Goal: Task Accomplishment & Management: Manage account settings

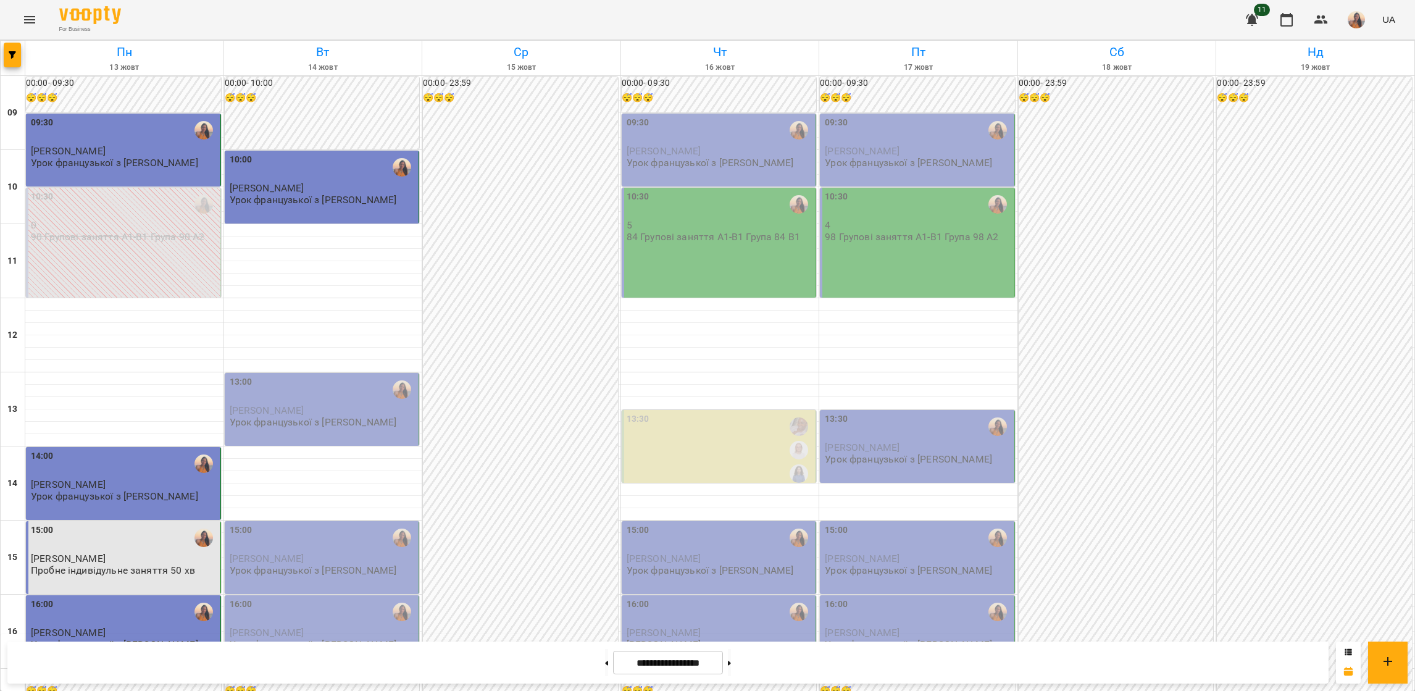
scroll to position [185, 0]
click at [287, 598] on div "16:00" at bounding box center [323, 612] width 187 height 28
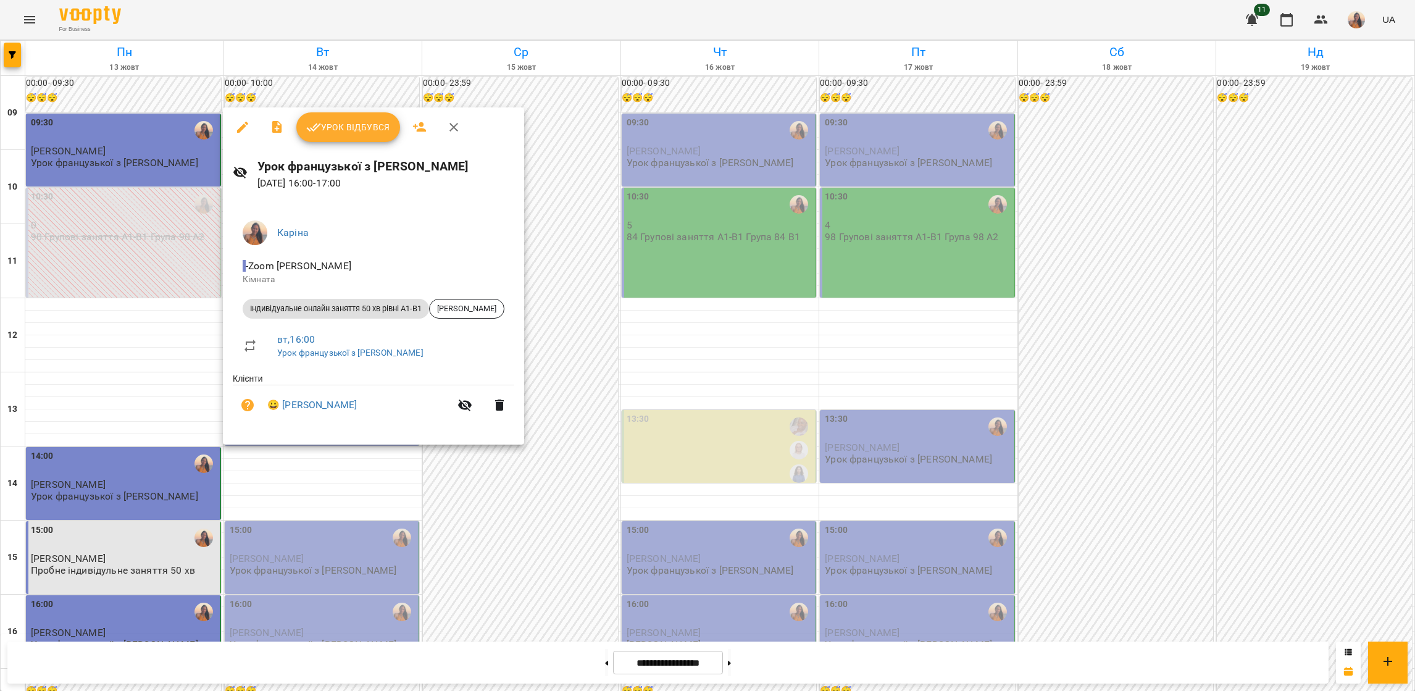
click at [354, 123] on span "Урок відбувся" at bounding box center [348, 127] width 84 height 15
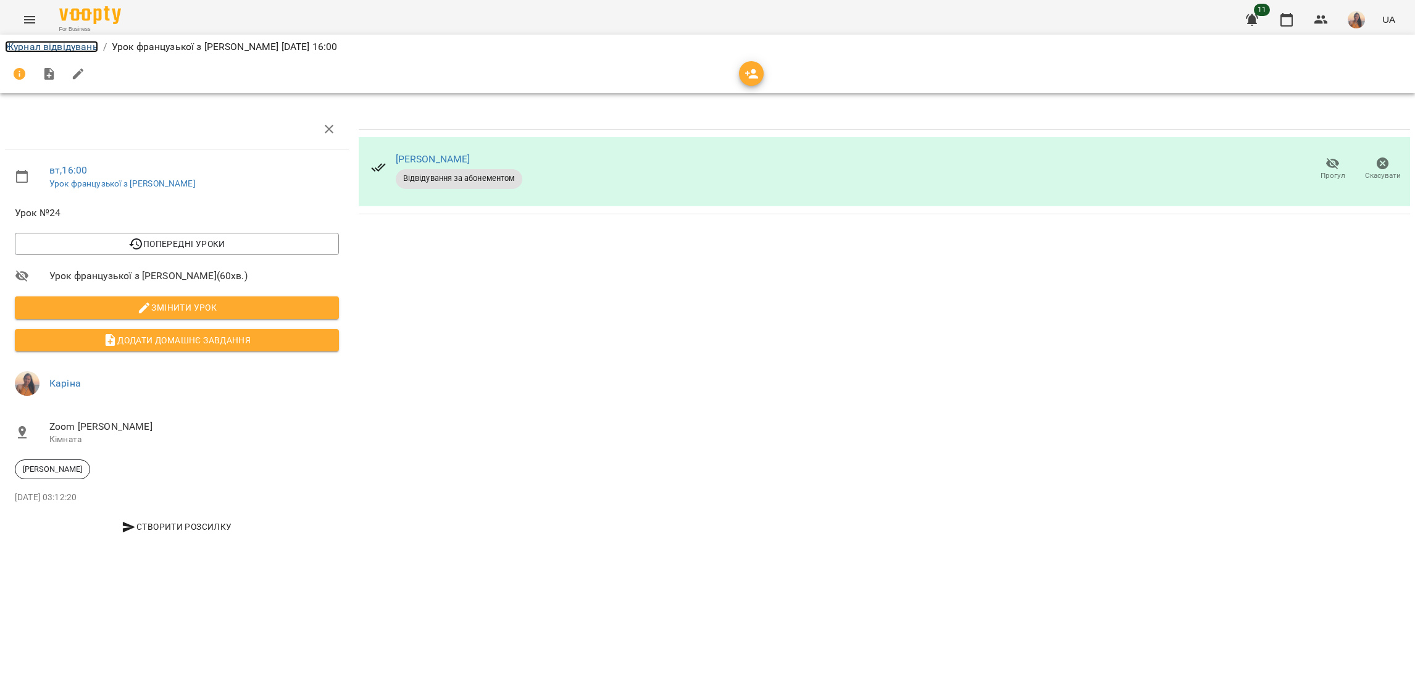
click at [40, 43] on link "Журнал відвідувань" at bounding box center [51, 47] width 93 height 12
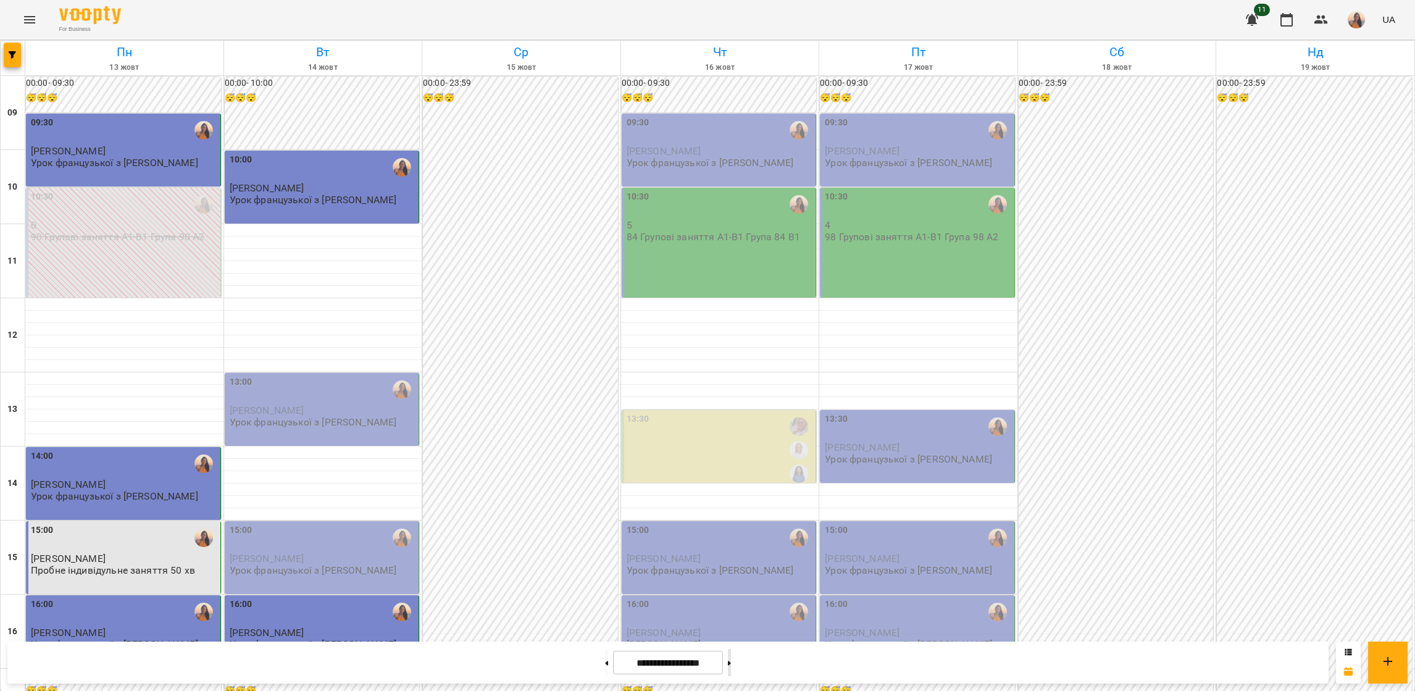
click at [731, 662] on button at bounding box center [729, 662] width 3 height 27
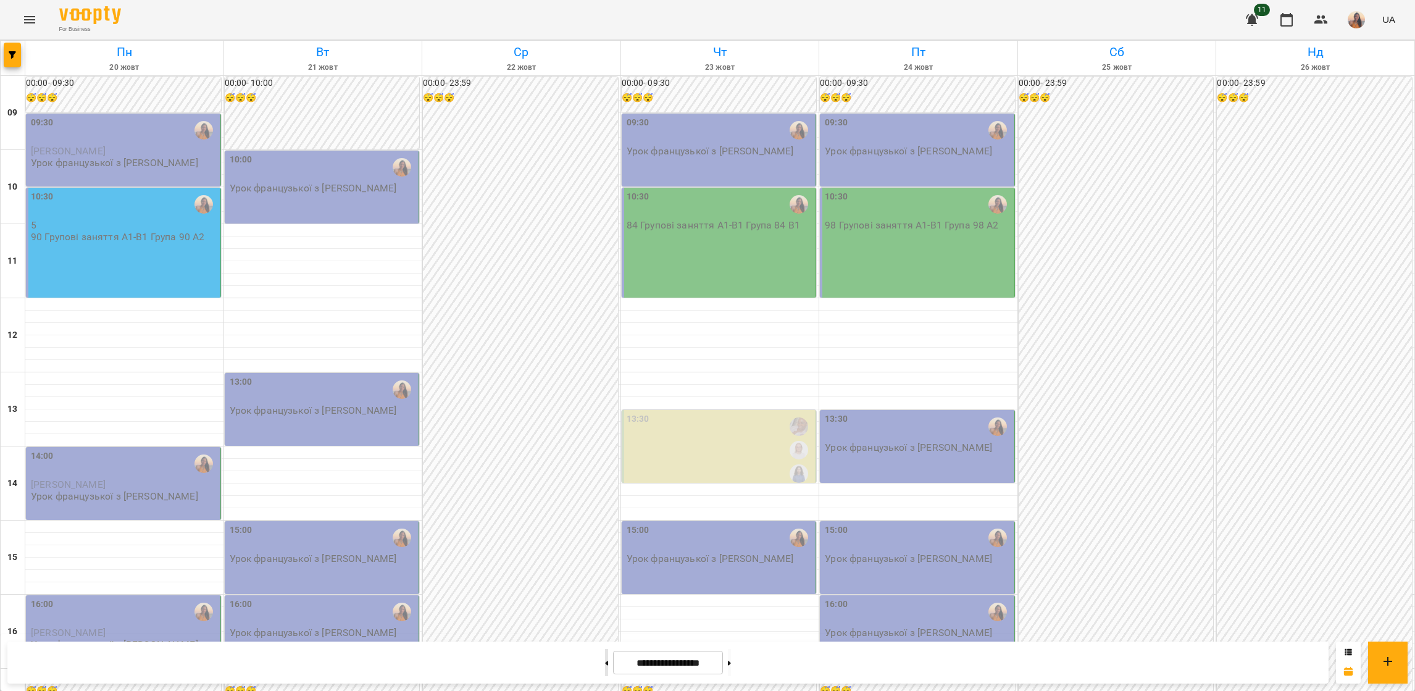
click at [605, 667] on button at bounding box center [606, 662] width 3 height 27
type input "**********"
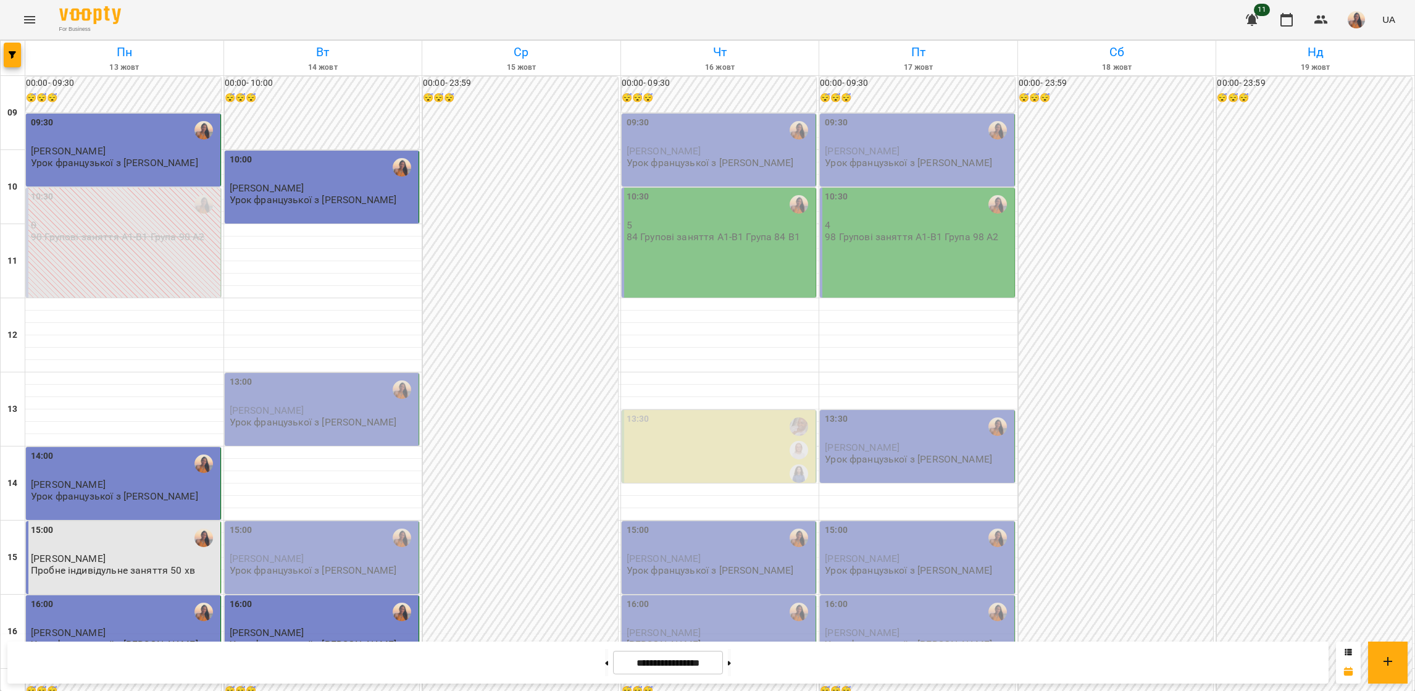
click at [303, 412] on p "[PERSON_NAME]" at bounding box center [323, 410] width 187 height 10
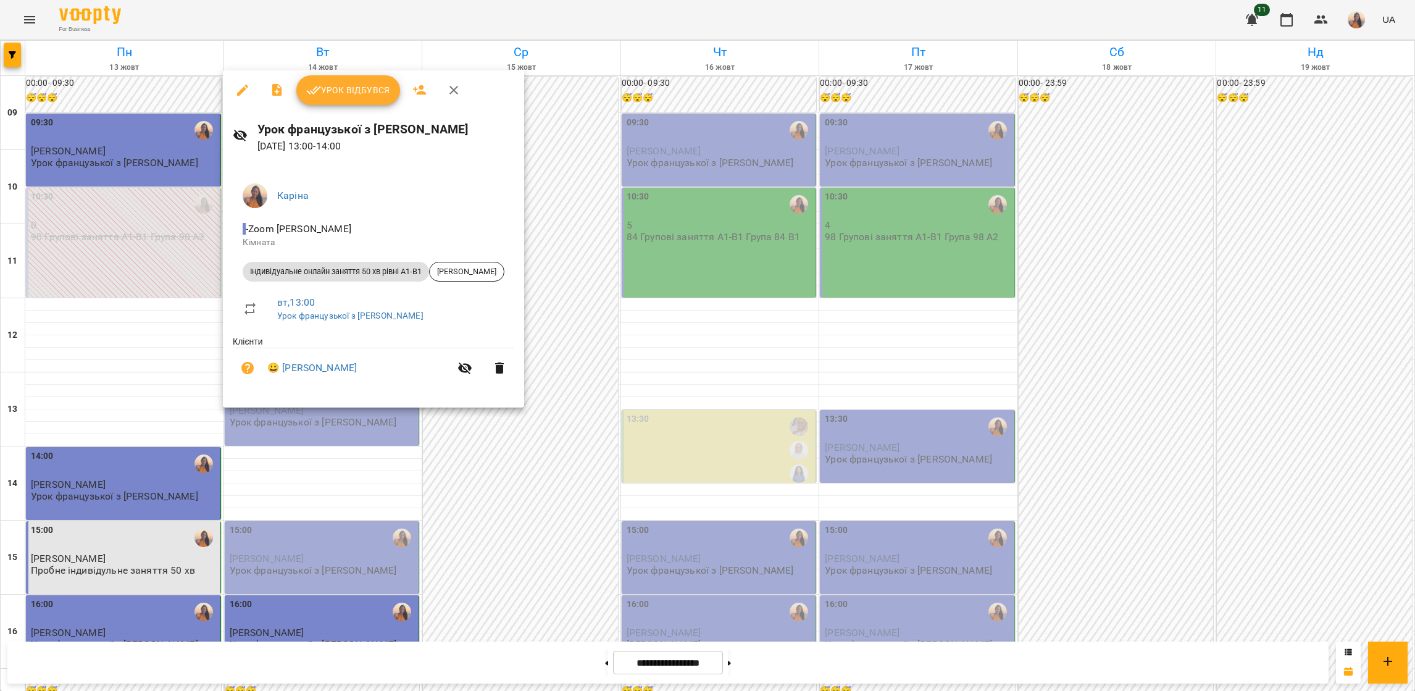
click at [146, 363] on div at bounding box center [707, 345] width 1415 height 691
